Goal: Find specific page/section: Locate a particular part of the current website

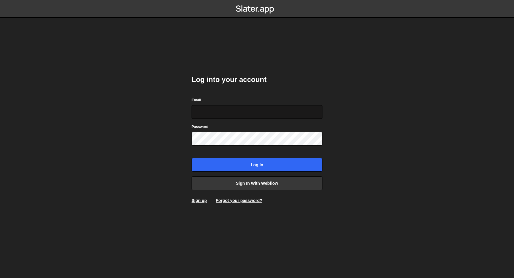
type input "[EMAIL_ADDRESS][DOMAIN_NAME]"
click at [247, 117] on input "[EMAIL_ADDRESS][DOMAIN_NAME]" at bounding box center [256, 112] width 131 height 14
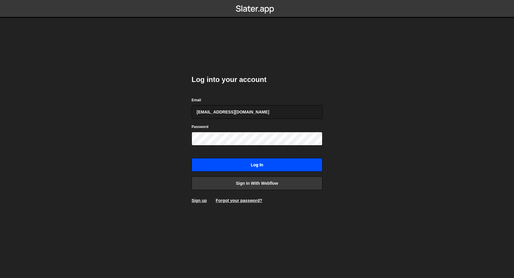
click at [313, 165] on input "Log in" at bounding box center [256, 165] width 131 height 14
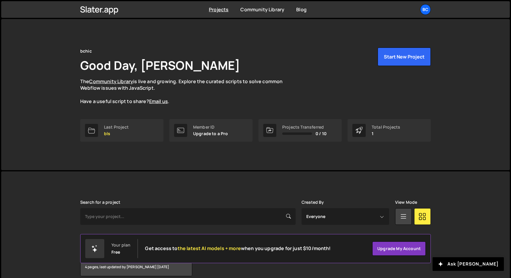
scroll to position [28, 0]
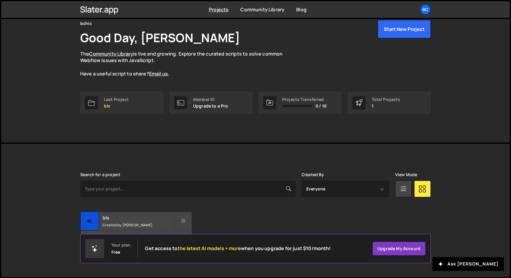
click at [122, 218] on h2 "bls" at bounding box center [139, 218] width 72 height 7
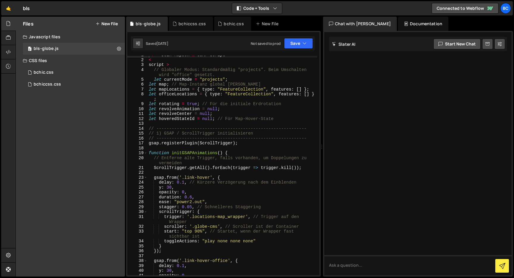
scroll to position [8, 0]
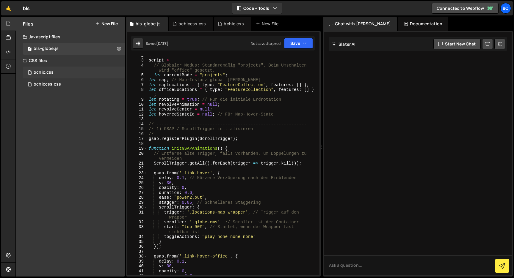
click at [87, 68] on div "bchic.css 0" at bounding box center [74, 73] width 102 height 12
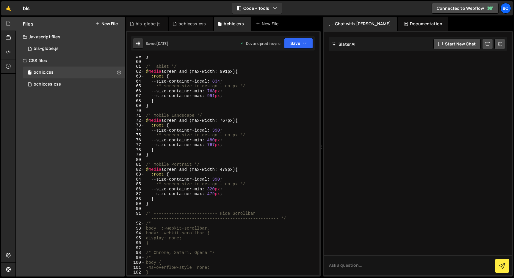
scroll to position [339, 0]
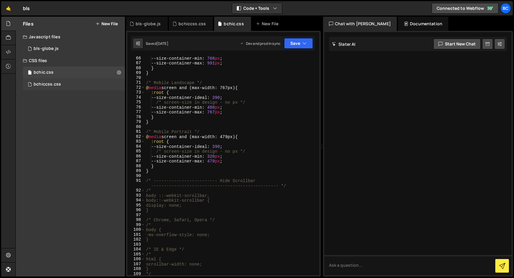
click at [68, 84] on div "bchiccss.css 0" at bounding box center [74, 85] width 102 height 12
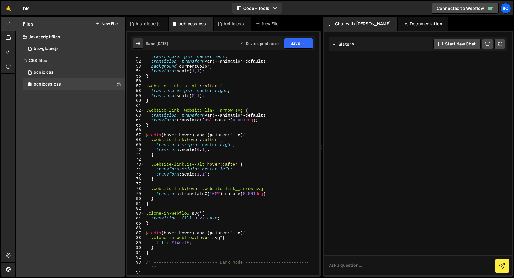
scroll to position [252, 0]
